Goal: Task Accomplishment & Management: Manage account settings

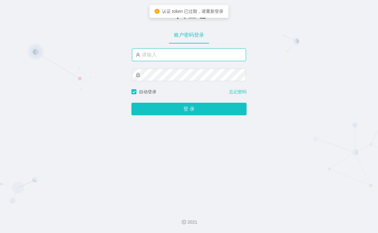
click at [179, 56] on input "text" at bounding box center [189, 54] width 114 height 13
type input "xiaopai888"
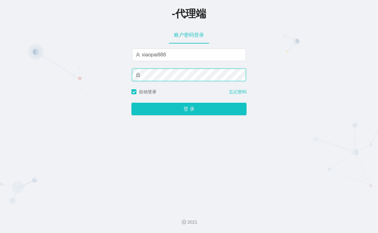
click at [131, 103] on button "登 录" at bounding box center [188, 109] width 115 height 13
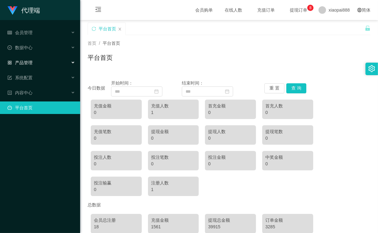
click at [31, 66] on div "产品管理" at bounding box center [40, 62] width 80 height 13
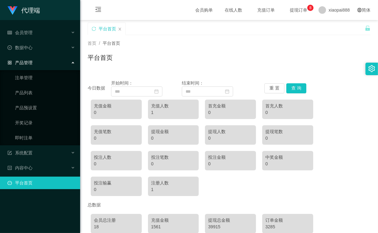
drag, startPoint x: 30, startPoint y: 65, endPoint x: 32, endPoint y: 55, distance: 9.8
click at [30, 64] on span "产品管理" at bounding box center [20, 62] width 25 height 5
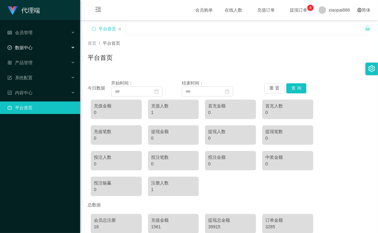
click at [33, 41] on div "数据中心" at bounding box center [40, 47] width 80 height 13
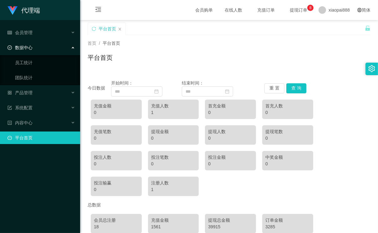
click at [38, 50] on div "数据中心" at bounding box center [40, 47] width 80 height 13
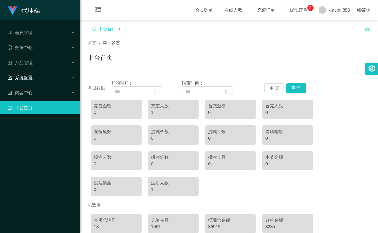
click at [35, 78] on div "系统配置" at bounding box center [40, 77] width 80 height 13
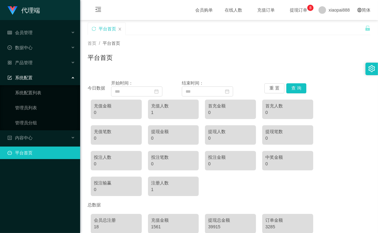
click at [37, 76] on div "系统配置" at bounding box center [40, 77] width 80 height 13
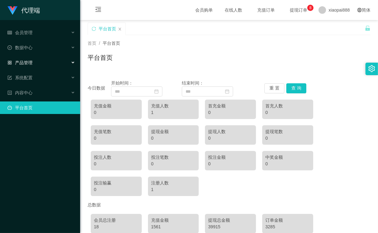
click at [38, 62] on div "产品管理" at bounding box center [40, 62] width 80 height 13
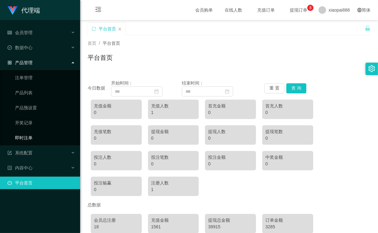
click at [23, 136] on link "即时注单" at bounding box center [45, 137] width 60 height 13
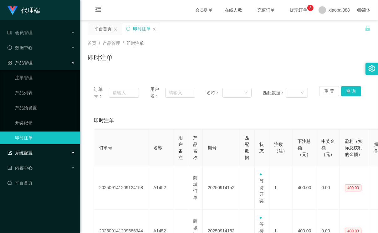
click at [24, 158] on div "系统配置" at bounding box center [40, 152] width 80 height 13
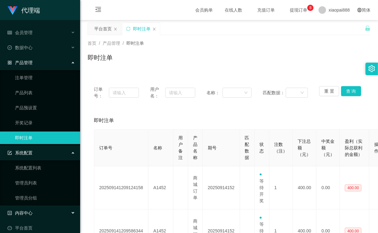
click at [35, 218] on div "内容中心" at bounding box center [40, 212] width 80 height 13
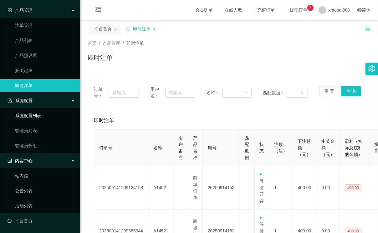
scroll to position [53, 0]
click at [41, 157] on div "内容中心" at bounding box center [40, 160] width 80 height 13
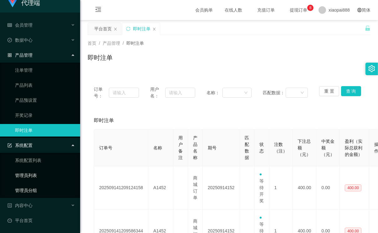
scroll to position [8, 0]
click at [29, 219] on link "平台首页" at bounding box center [42, 220] width 68 height 13
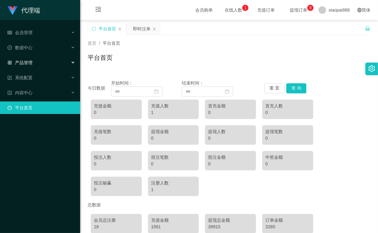
click at [28, 62] on span "产品管理" at bounding box center [20, 62] width 25 height 5
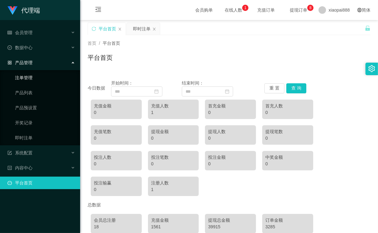
click at [15, 80] on link "注单管理" at bounding box center [45, 77] width 60 height 13
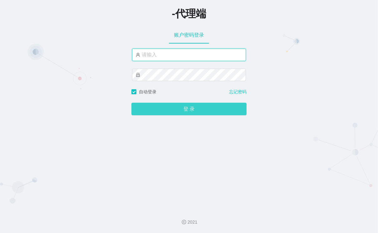
type input "xiaopai888"
click at [164, 112] on button "登 录" at bounding box center [188, 109] width 115 height 13
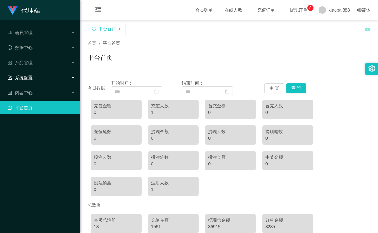
click at [36, 79] on div "系统配置" at bounding box center [40, 77] width 80 height 13
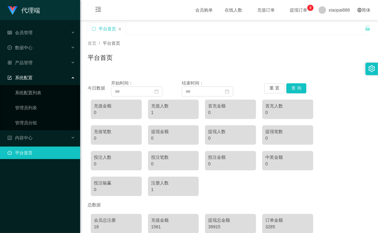
click at [26, 76] on span "系统配置" at bounding box center [20, 77] width 25 height 5
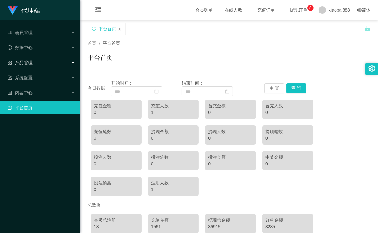
click at [26, 59] on div "产品管理" at bounding box center [40, 62] width 80 height 13
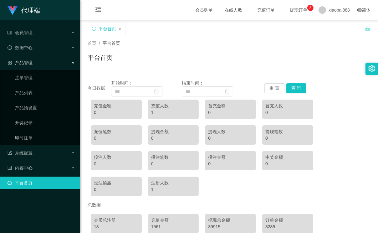
click at [31, 60] on span "产品管理" at bounding box center [20, 62] width 25 height 5
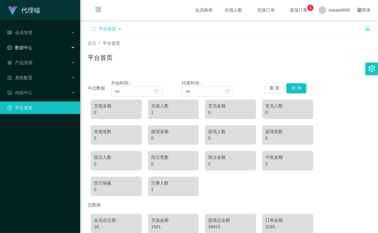
click at [32, 43] on div "数据中心" at bounding box center [40, 47] width 80 height 13
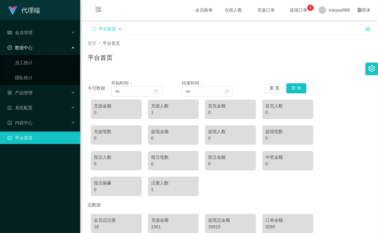
drag, startPoint x: 24, startPoint y: 45, endPoint x: 26, endPoint y: 43, distance: 3.3
click at [24, 45] on span "数据中心" at bounding box center [20, 47] width 25 height 5
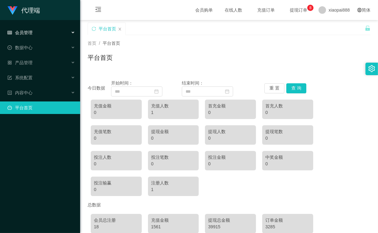
click at [28, 35] on div "会员管理" at bounding box center [40, 32] width 80 height 13
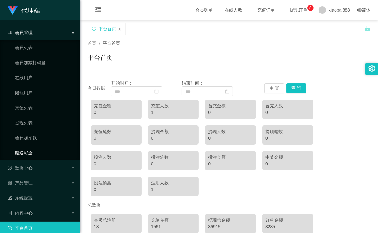
click at [33, 155] on link "赠送彩金" at bounding box center [45, 152] width 60 height 13
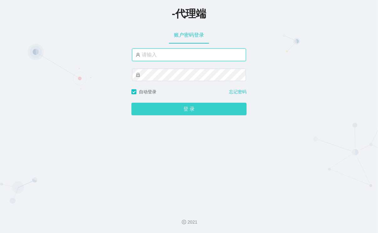
type input "xiaopai888"
click at [209, 111] on button "登 录" at bounding box center [188, 109] width 115 height 13
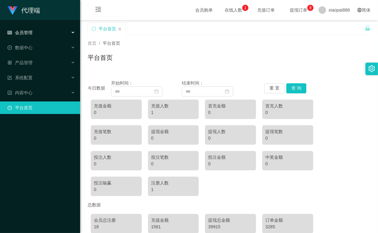
click at [34, 31] on div "会员管理" at bounding box center [40, 32] width 80 height 13
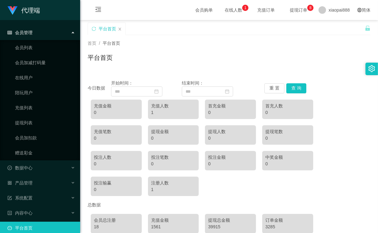
click at [38, 34] on div "会员管理" at bounding box center [40, 32] width 80 height 13
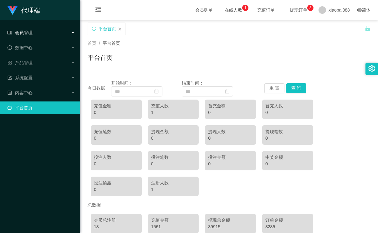
click at [38, 34] on div "会员管理" at bounding box center [40, 32] width 80 height 13
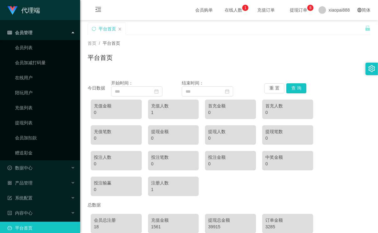
drag, startPoint x: 38, startPoint y: 33, endPoint x: 40, endPoint y: 30, distance: 3.6
click at [39, 33] on div "会员管理" at bounding box center [40, 32] width 80 height 13
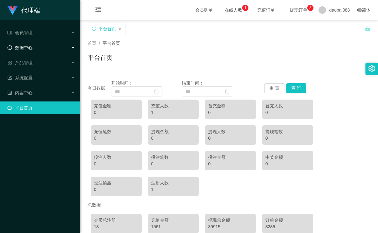
click at [34, 50] on div "数据中心" at bounding box center [40, 47] width 80 height 13
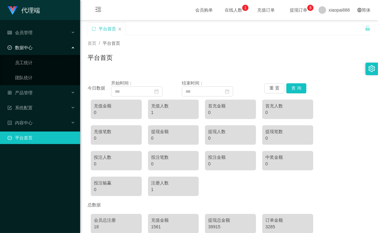
drag, startPoint x: 40, startPoint y: 51, endPoint x: 41, endPoint y: 44, distance: 6.9
click at [41, 51] on div "数据中心" at bounding box center [40, 47] width 80 height 13
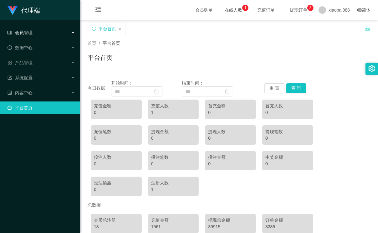
click at [39, 34] on div "会员管理" at bounding box center [40, 32] width 80 height 13
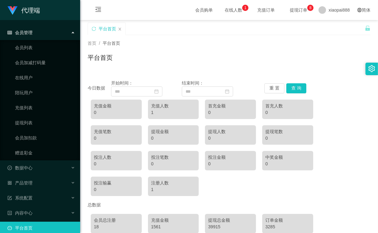
click at [38, 33] on div "会员管理" at bounding box center [40, 32] width 80 height 13
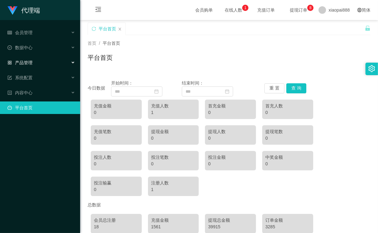
click at [40, 62] on div "产品管理" at bounding box center [40, 62] width 80 height 13
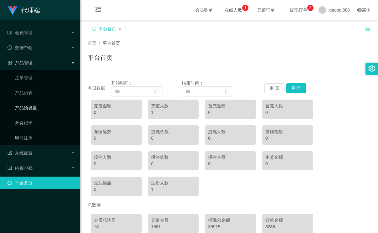
click at [28, 106] on link "产品预设置" at bounding box center [45, 107] width 60 height 13
